Goal: Task Accomplishment & Management: Use online tool/utility

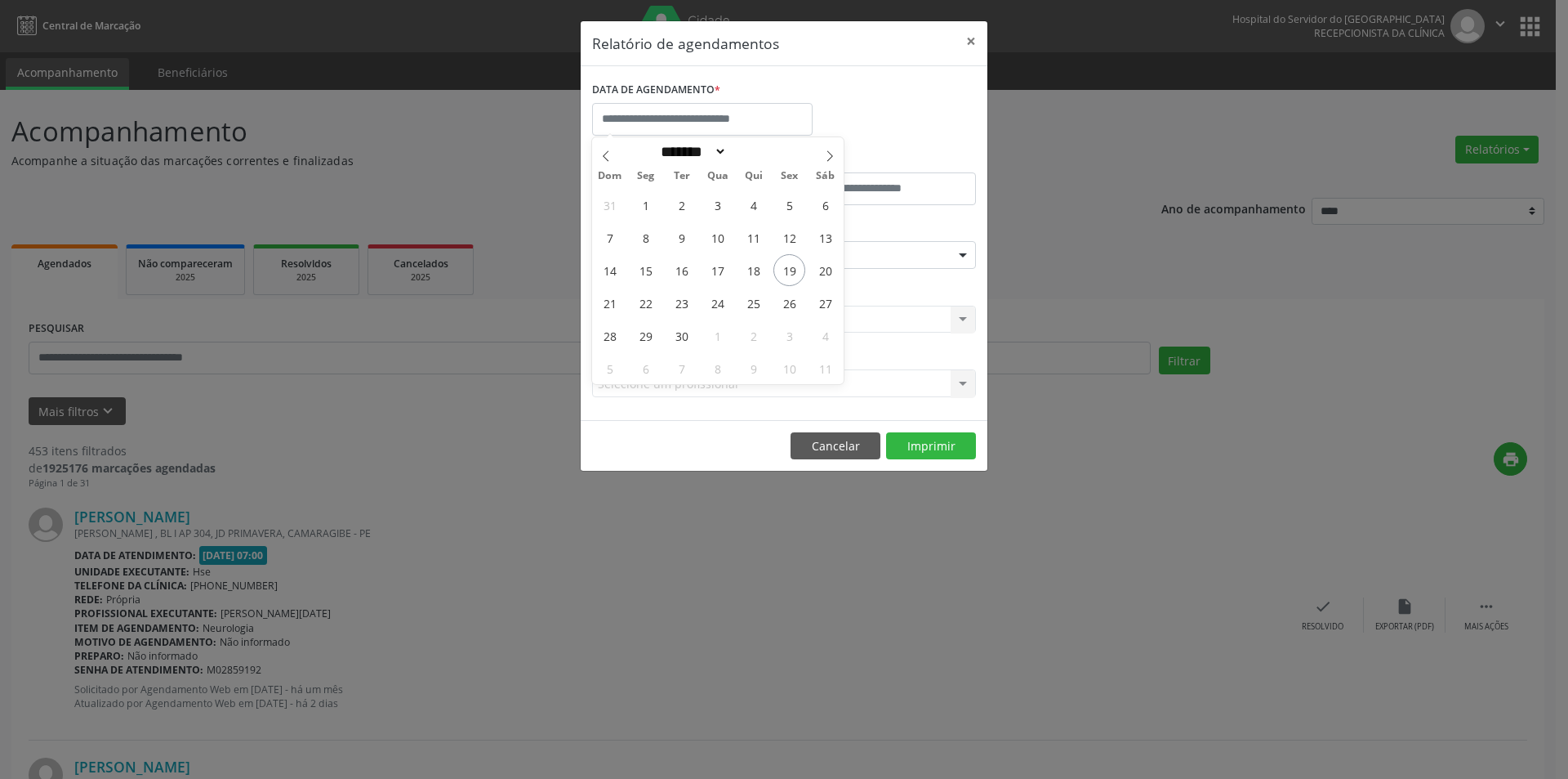
select select "*"
click at [642, 304] on span "22" at bounding box center [645, 303] width 32 height 32
type input "**********"
click at [642, 304] on span "22" at bounding box center [645, 303] width 32 height 32
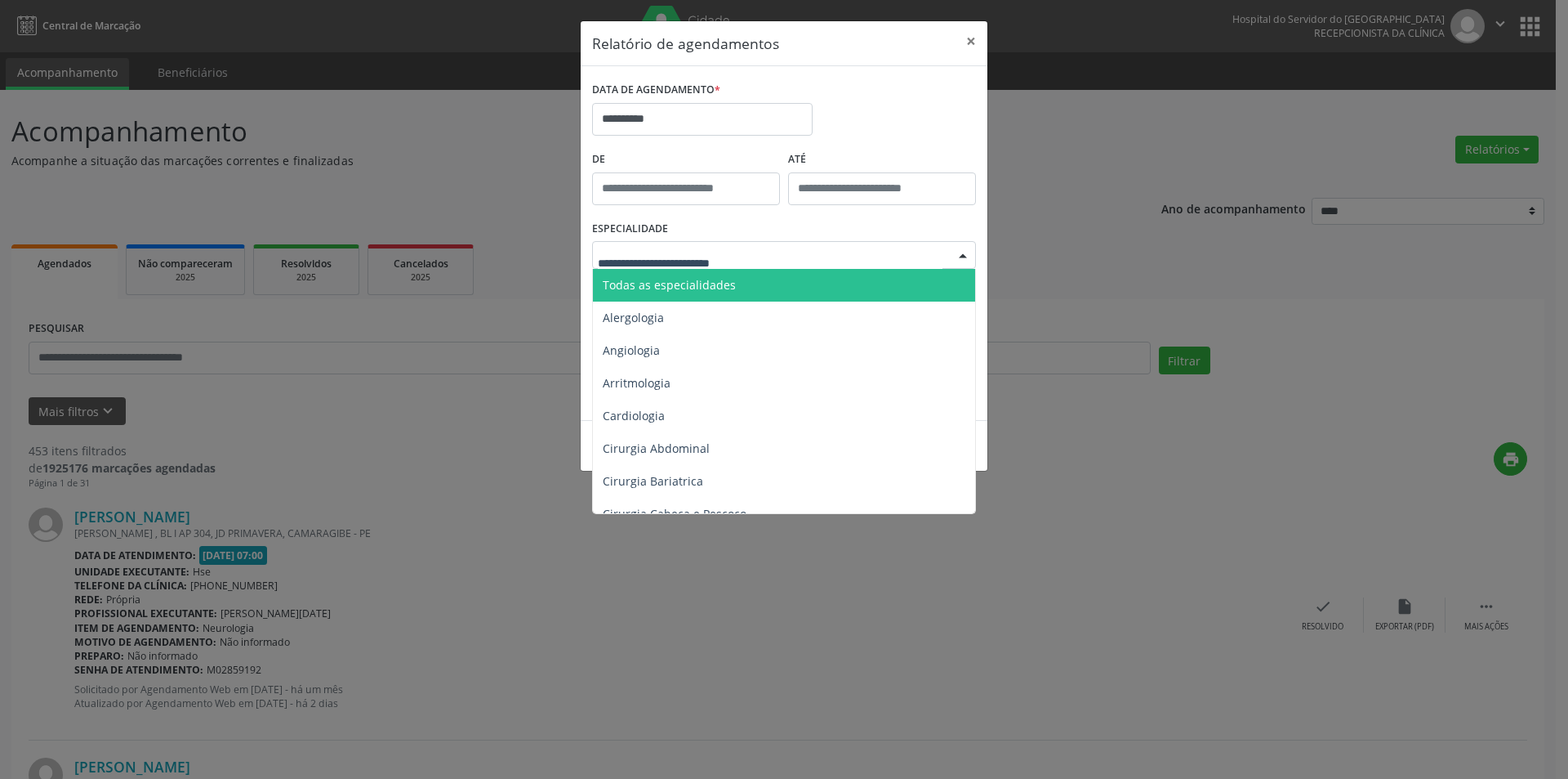
click at [715, 282] on span "Todas as especialidades" at bounding box center [669, 285] width 133 height 16
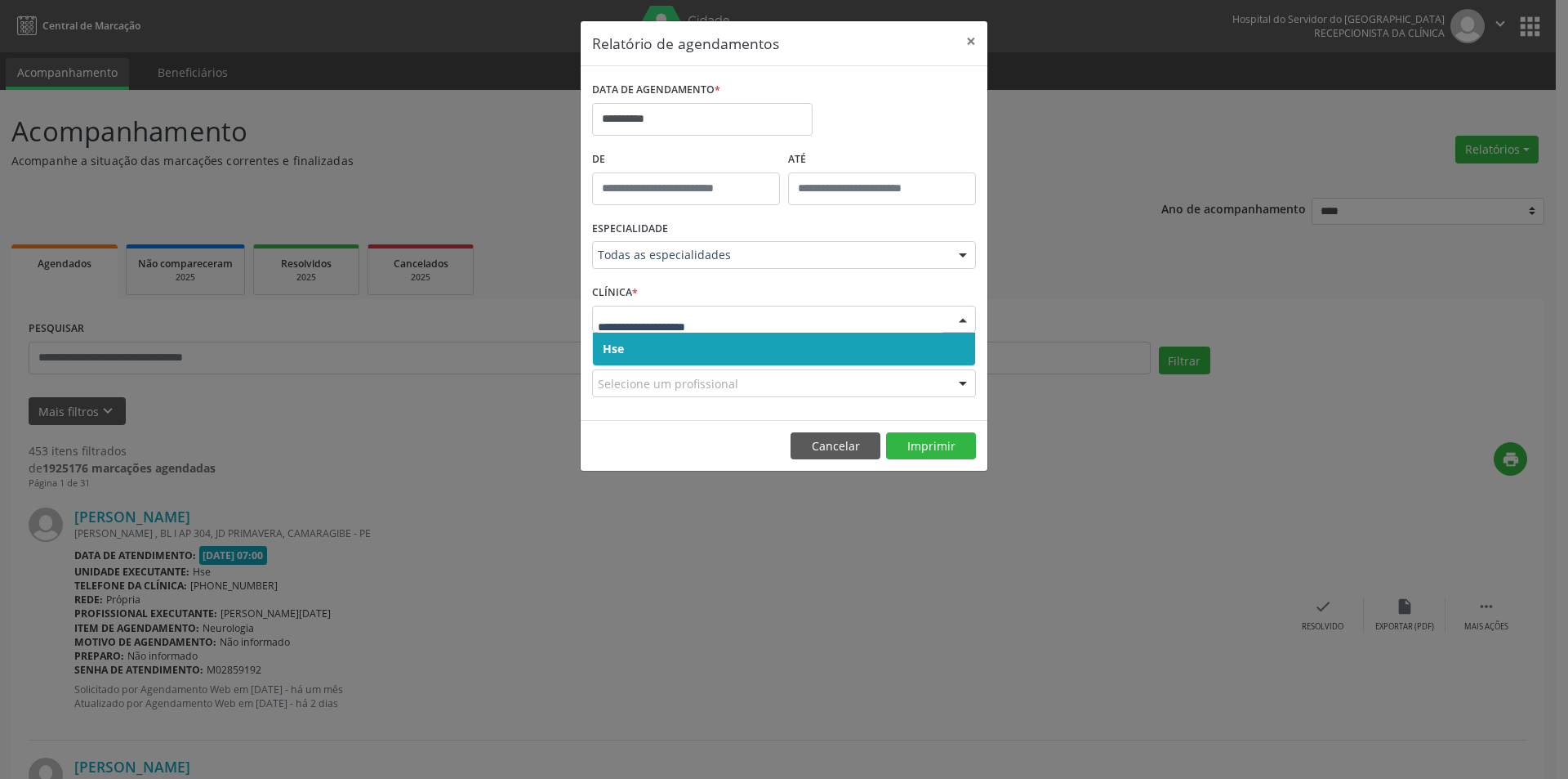
click at [678, 349] on span "Hse" at bounding box center [784, 349] width 382 height 33
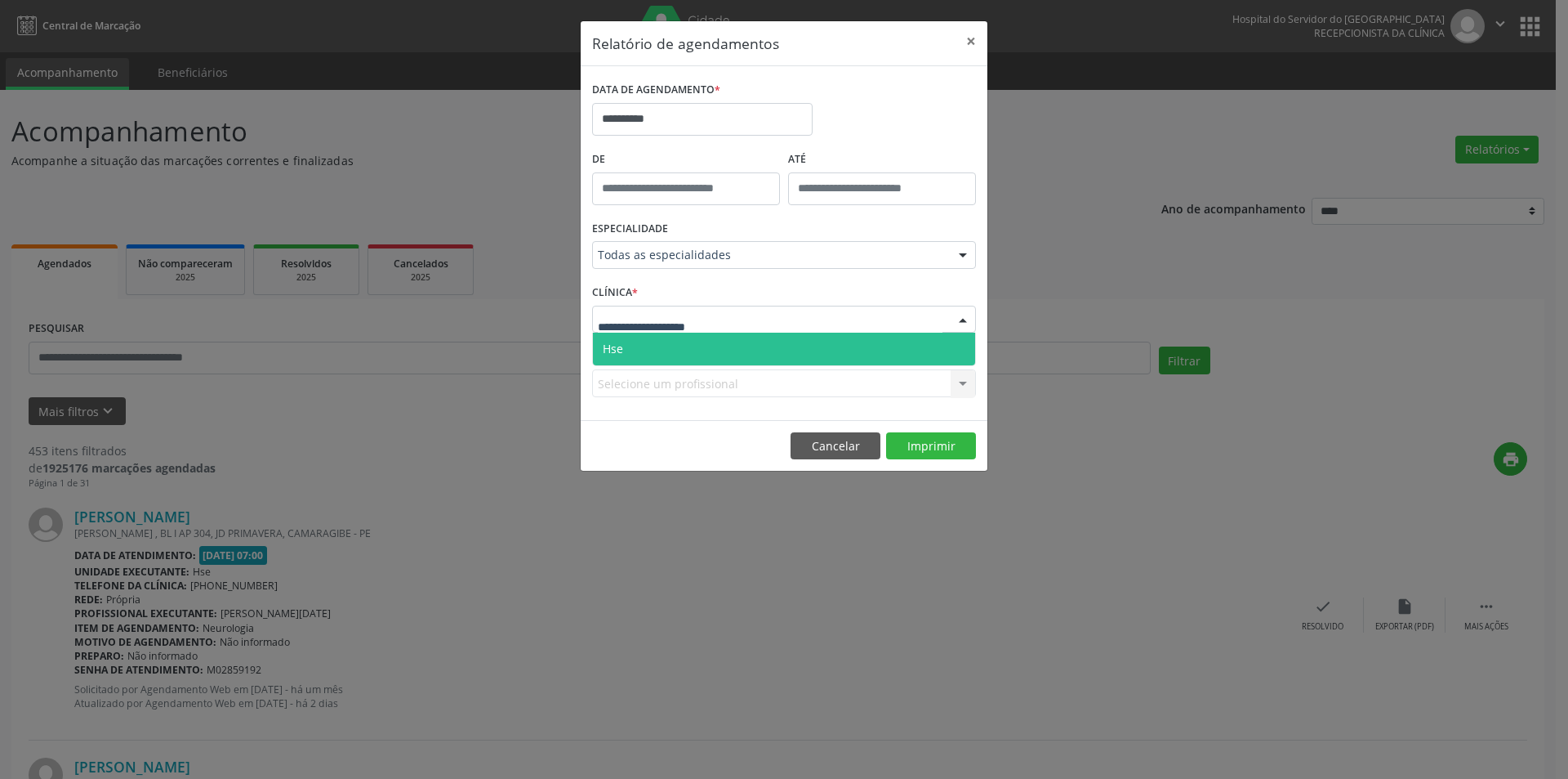
click at [693, 357] on span "Hse" at bounding box center [784, 349] width 382 height 33
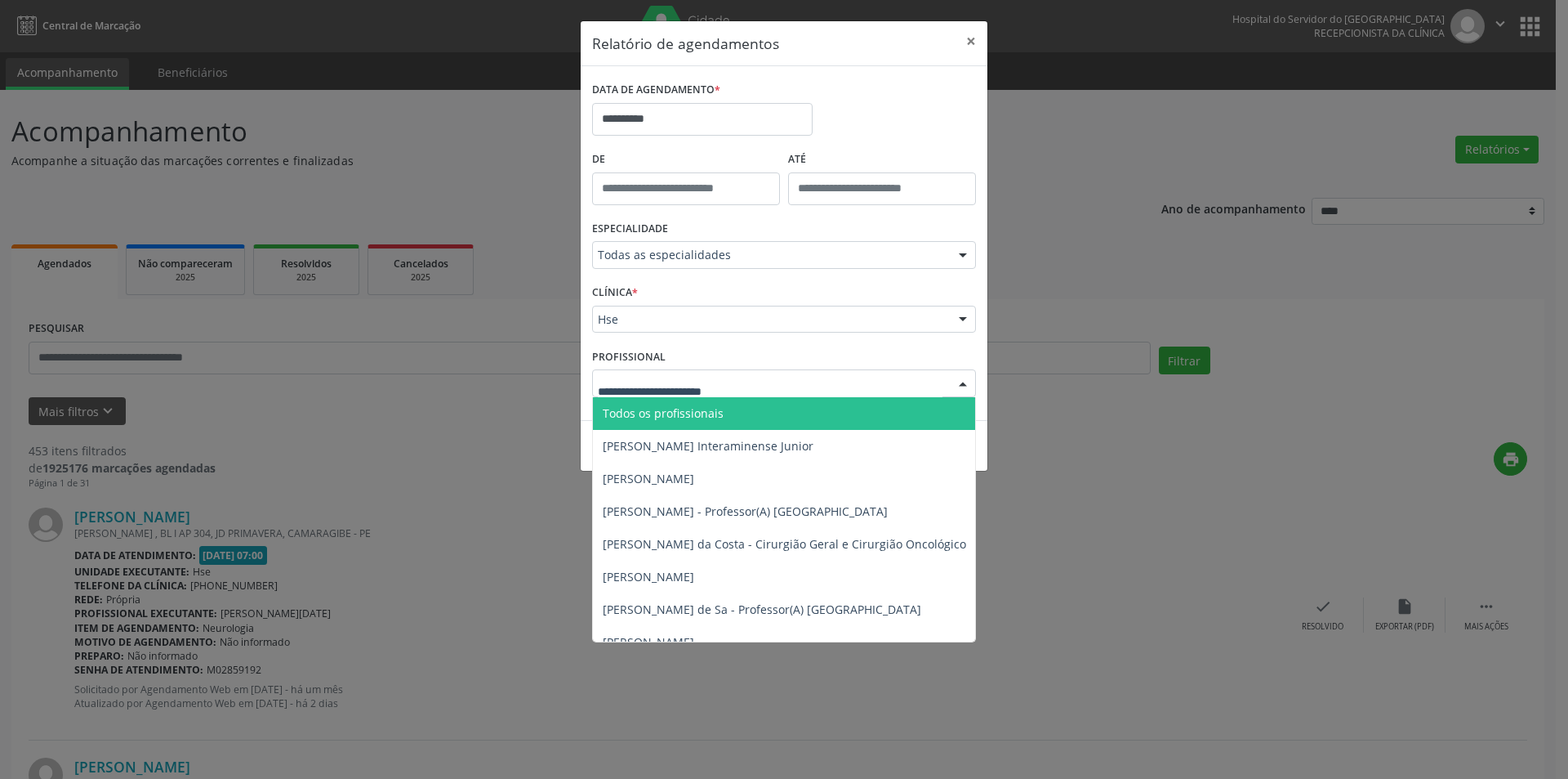
click at [701, 410] on span "Todos os profissionais" at bounding box center [662, 413] width 120 height 16
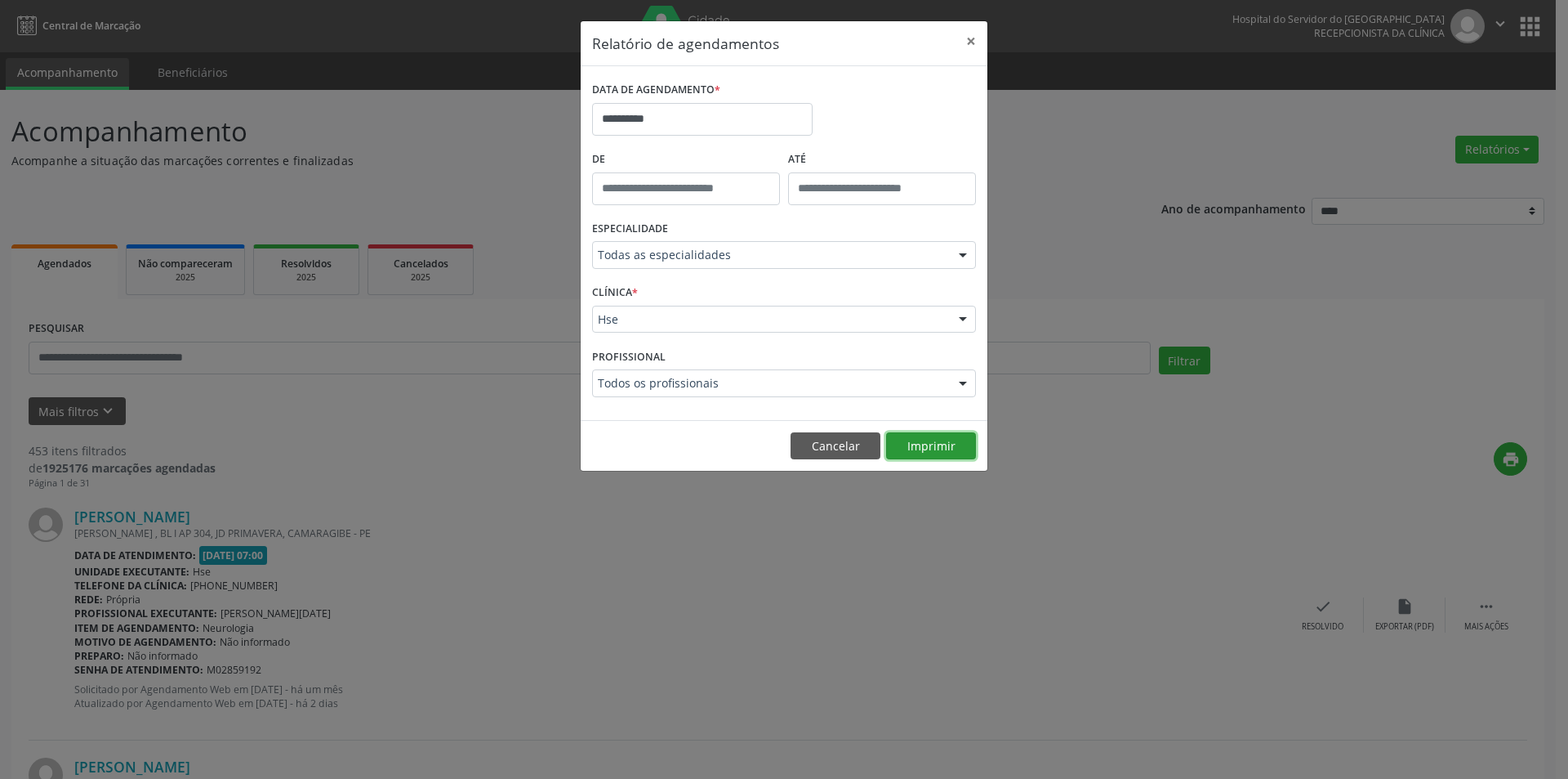
click at [915, 446] on button "Imprimir" at bounding box center [931, 446] width 90 height 28
